Goal: Navigation & Orientation: Go to known website

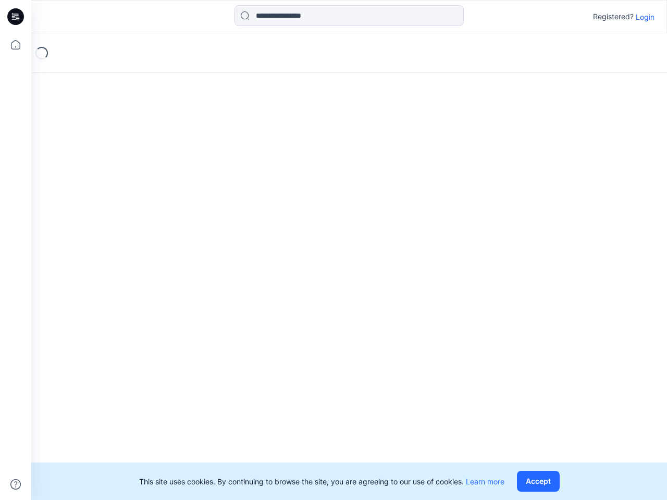
click at [334, 250] on div "Loading..." at bounding box center [349, 266] width 636 height 467
click at [16, 17] on icon at bounding box center [17, 17] width 4 height 1
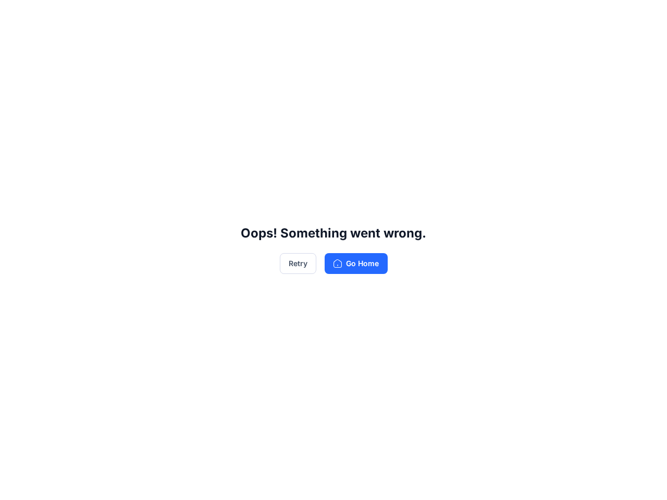
click at [16, 45] on div "Oops! Something went wrong. Retry Go Home" at bounding box center [333, 250] width 667 height 500
click at [16, 485] on div "Oops! Something went wrong. Retry Go Home" at bounding box center [333, 250] width 667 height 500
click at [349, 16] on div "Oops! Something went wrong. Retry Go Home" at bounding box center [333, 250] width 667 height 500
click at [645, 17] on div "Oops! Something went wrong. Retry Go Home" at bounding box center [333, 250] width 667 height 500
click at [541, 482] on div "Oops! Something went wrong. Retry Go Home" at bounding box center [333, 250] width 667 height 500
